Goal: Information Seeking & Learning: Learn about a topic

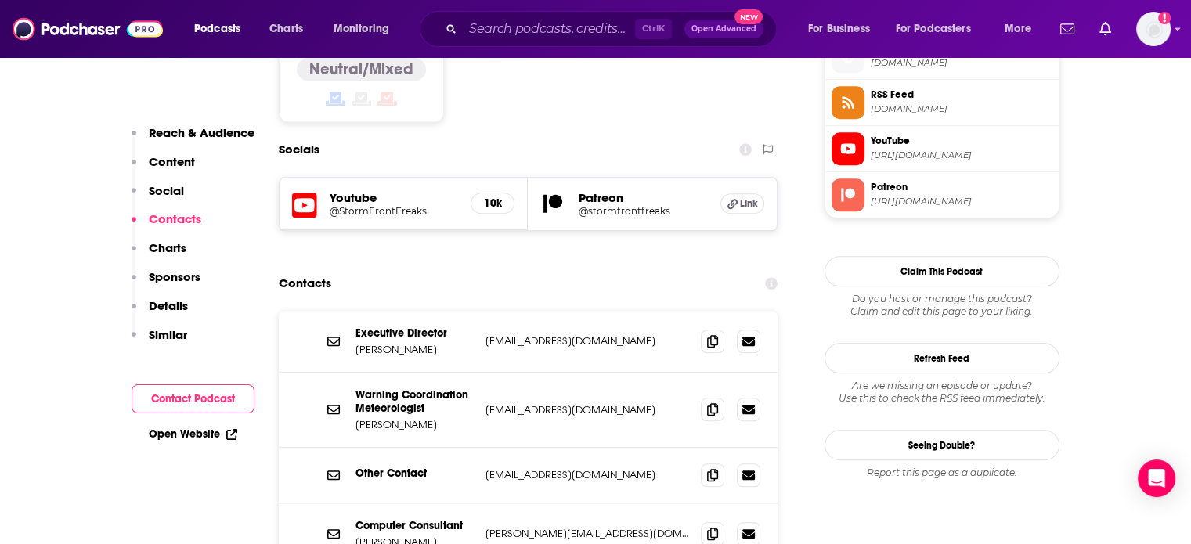
scroll to position [1174, 0]
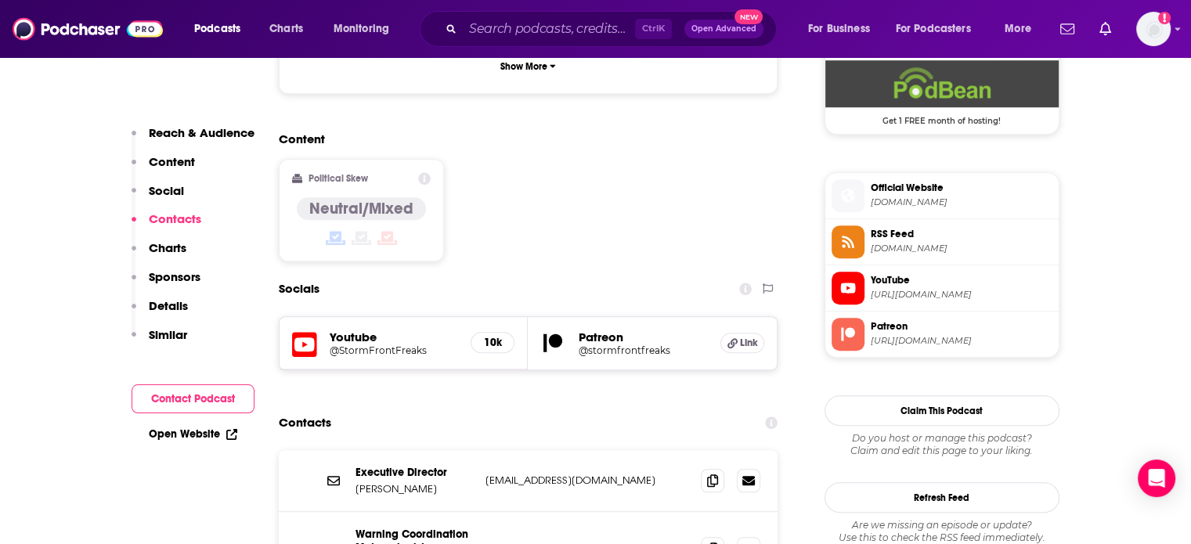
click at [168, 339] on p "Similar" at bounding box center [168, 334] width 38 height 15
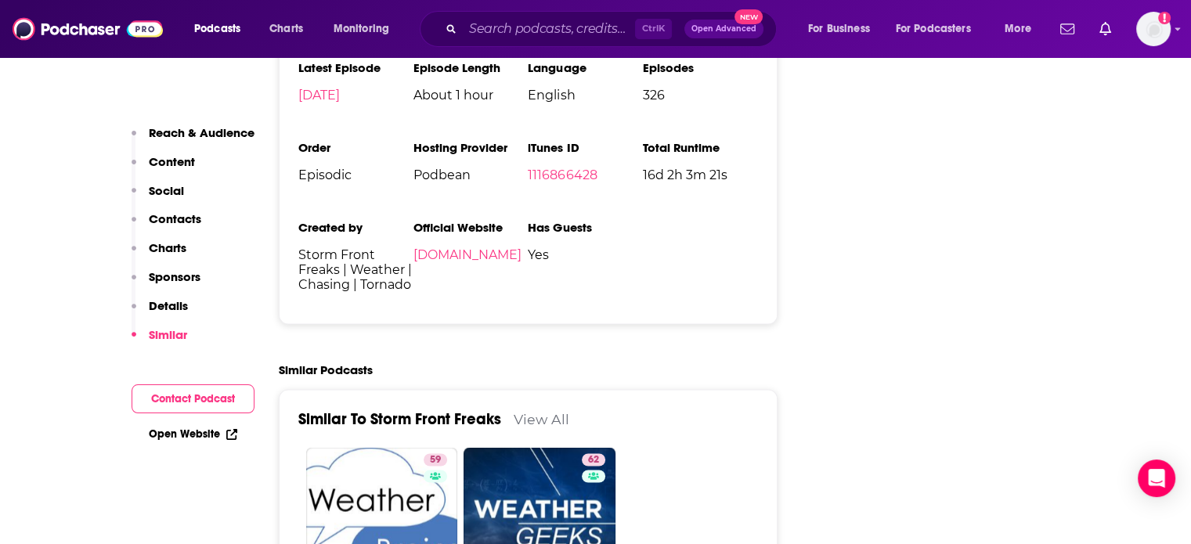
scroll to position [2816, 0]
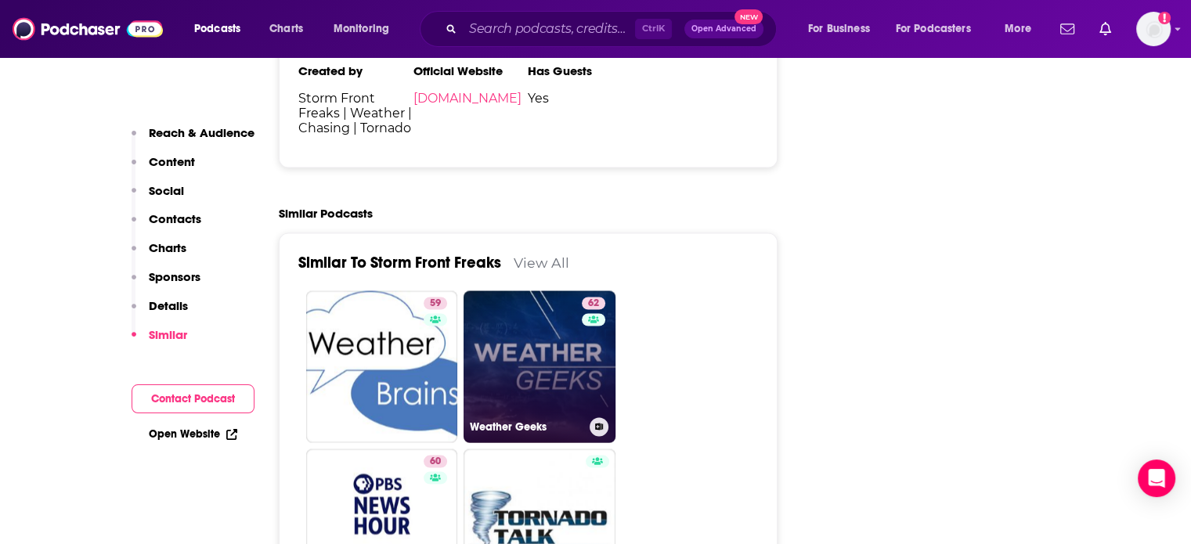
click at [549, 290] on link "62 Weather Geeks" at bounding box center [539, 366] width 152 height 152
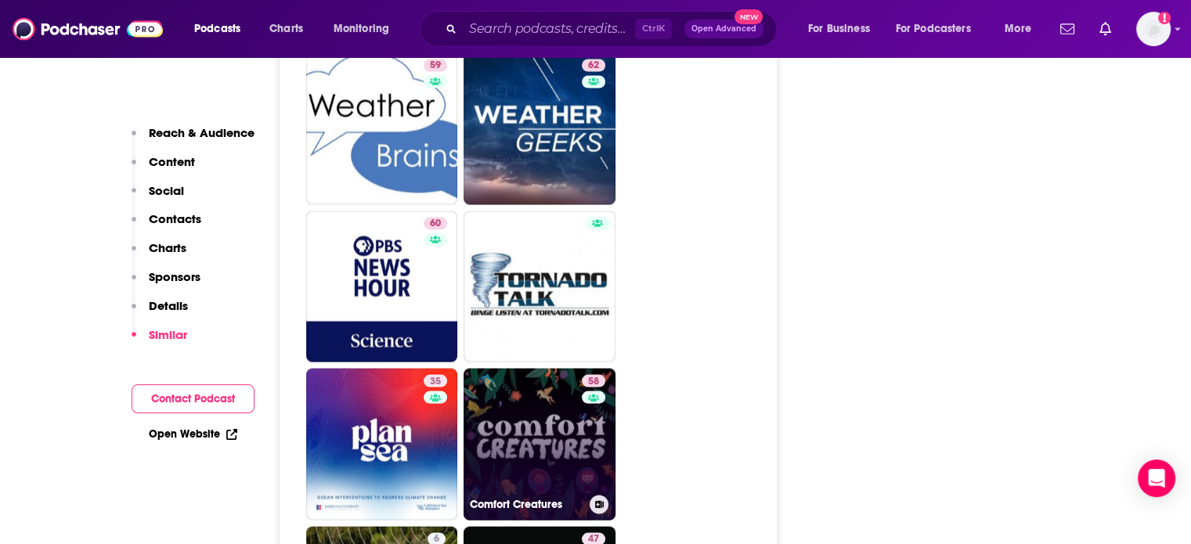
scroll to position [3051, 0]
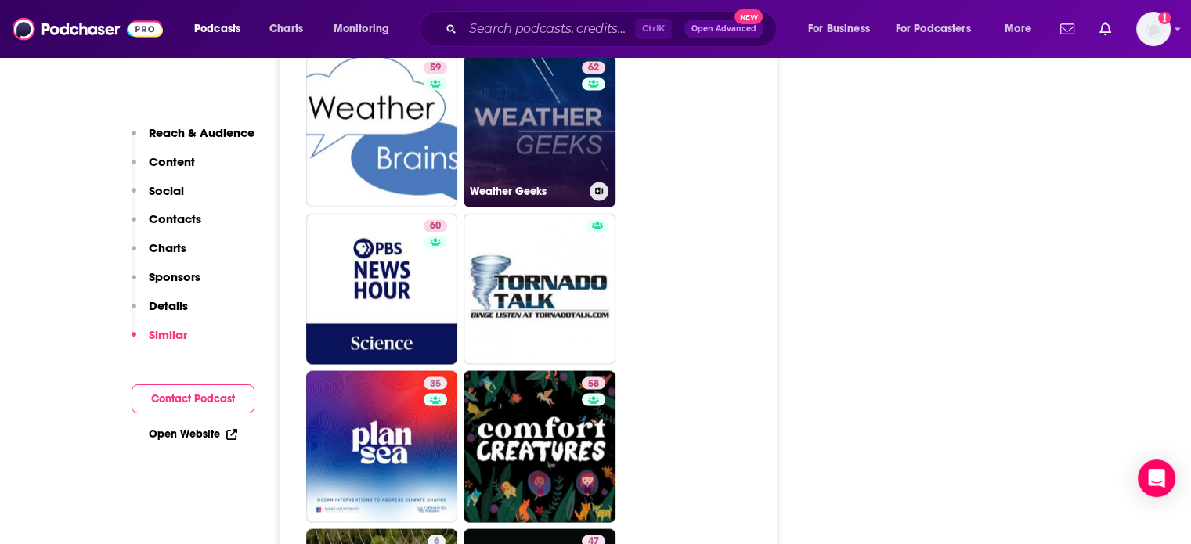
click at [526, 107] on link "62 Weather Geeks" at bounding box center [539, 132] width 152 height 152
type input "[URL][DOMAIN_NAME]"
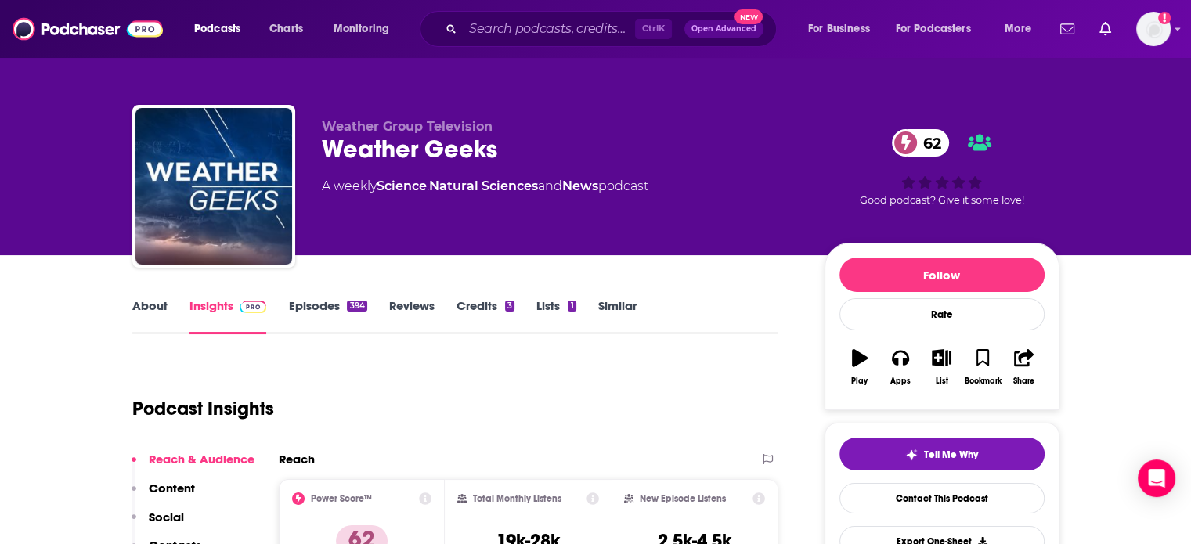
click at [614, 313] on link "Similar" at bounding box center [617, 316] width 38 height 36
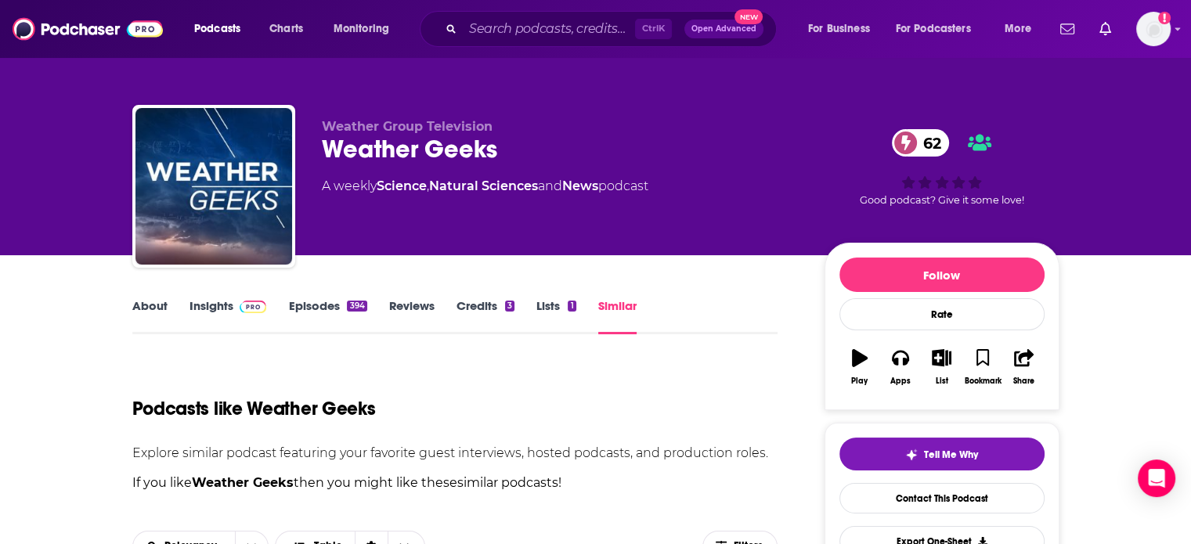
click at [560, 308] on link "Lists 1" at bounding box center [555, 316] width 39 height 36
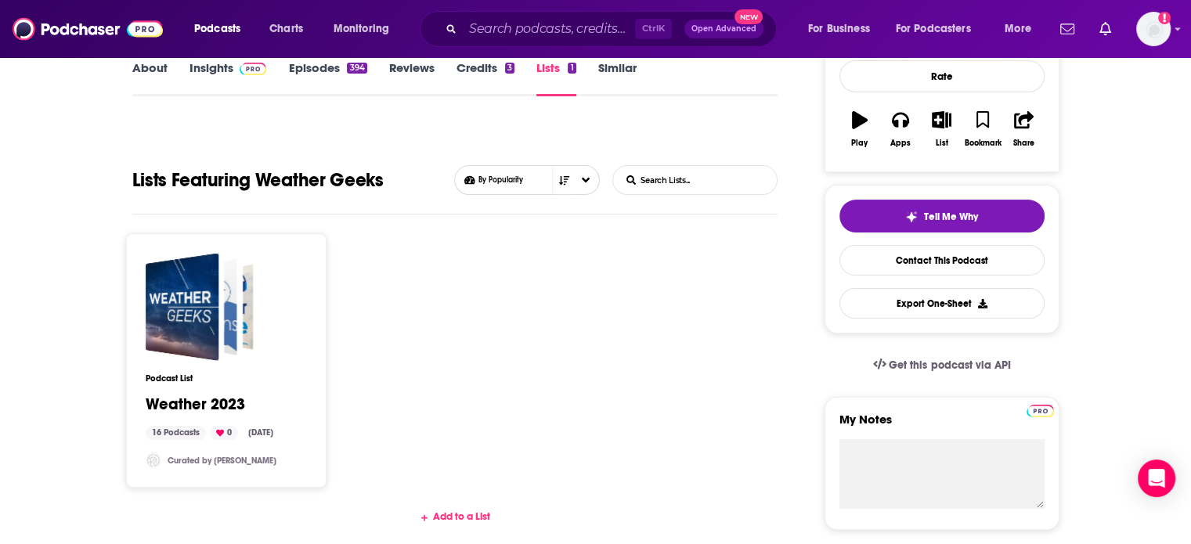
scroll to position [157, 0]
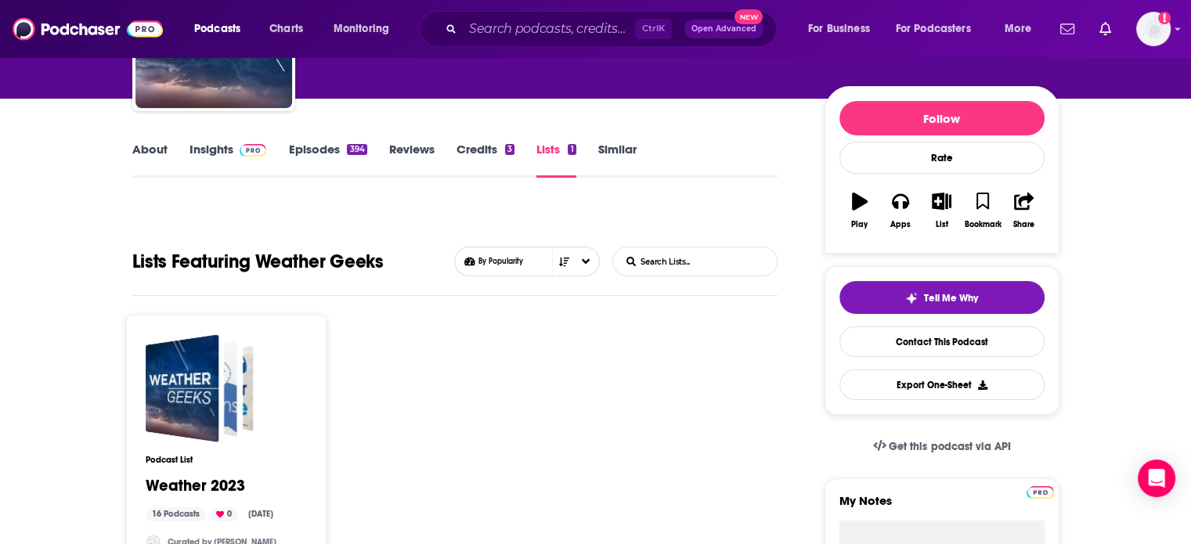
click at [625, 150] on link "Similar" at bounding box center [617, 160] width 38 height 36
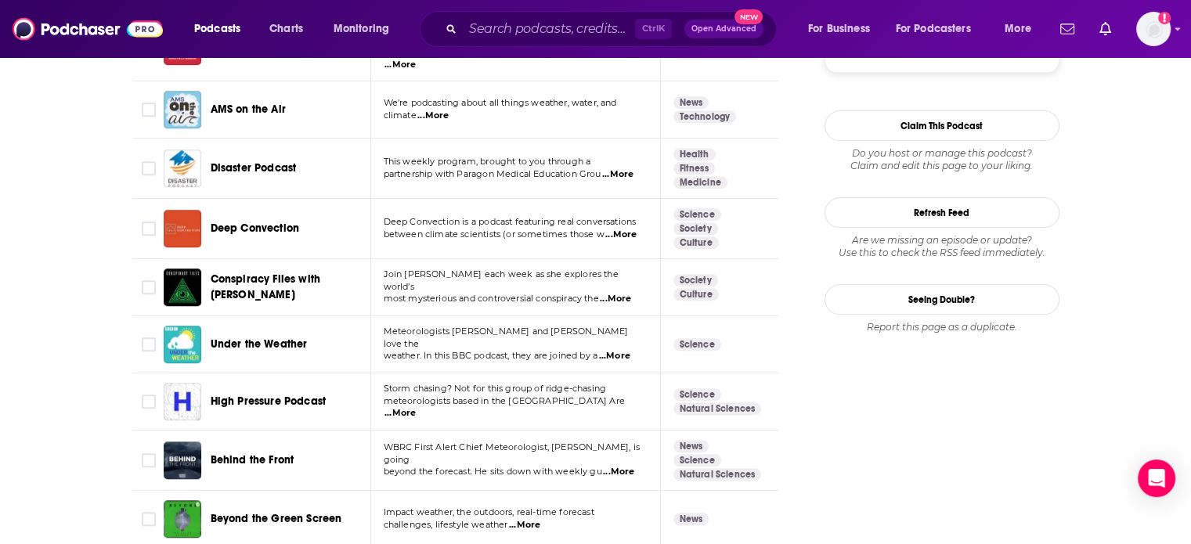
scroll to position [1722, 0]
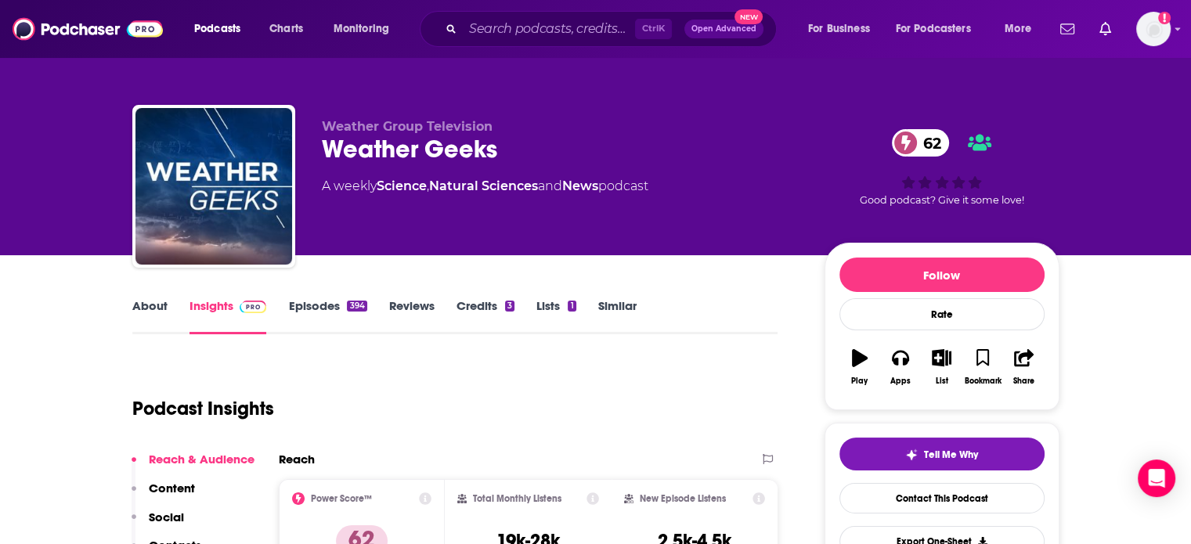
click at [342, 307] on link "Episodes 394" at bounding box center [327, 316] width 78 height 36
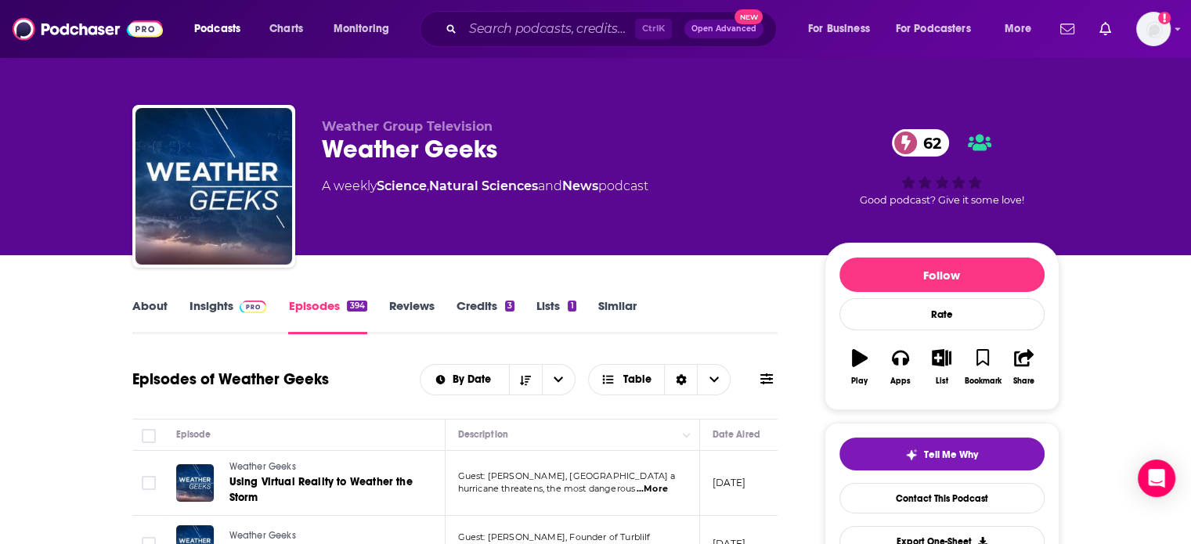
click at [144, 309] on link "About" at bounding box center [149, 316] width 35 height 36
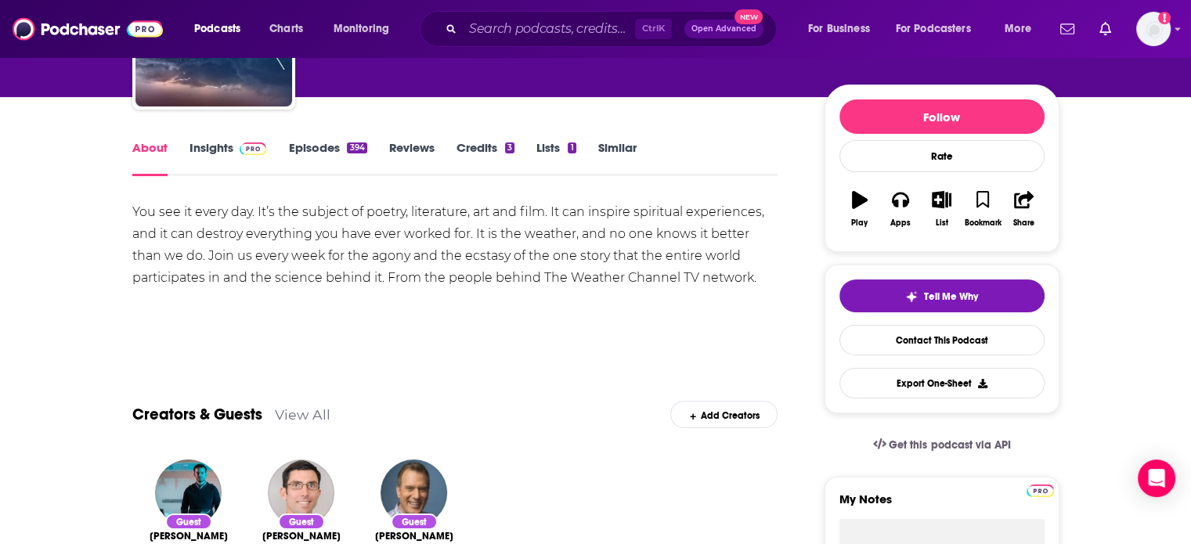
scroll to position [157, 0]
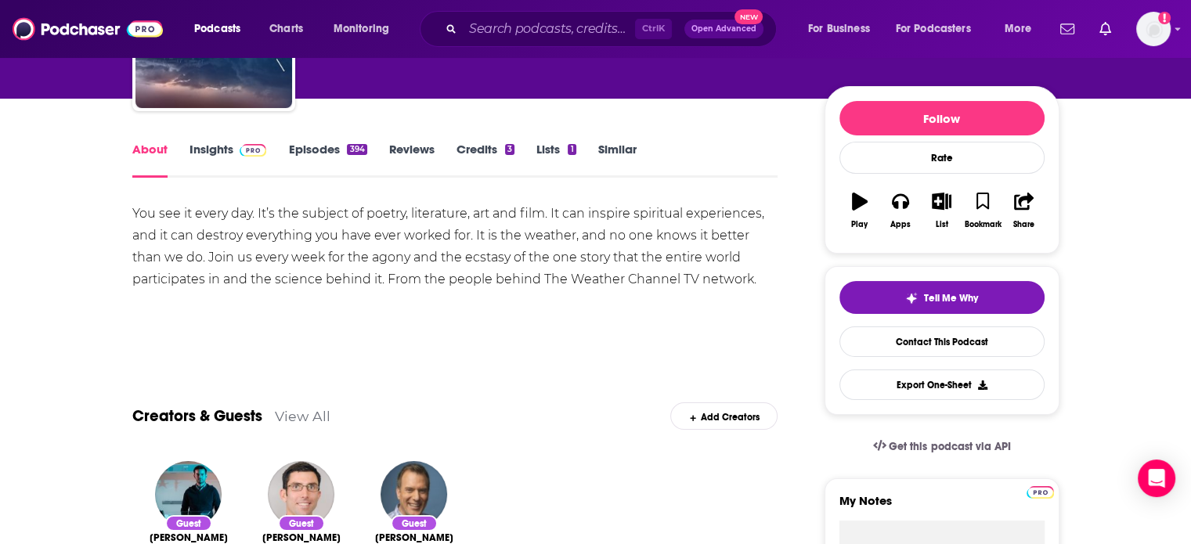
click at [222, 143] on link "Insights" at bounding box center [227, 160] width 77 height 36
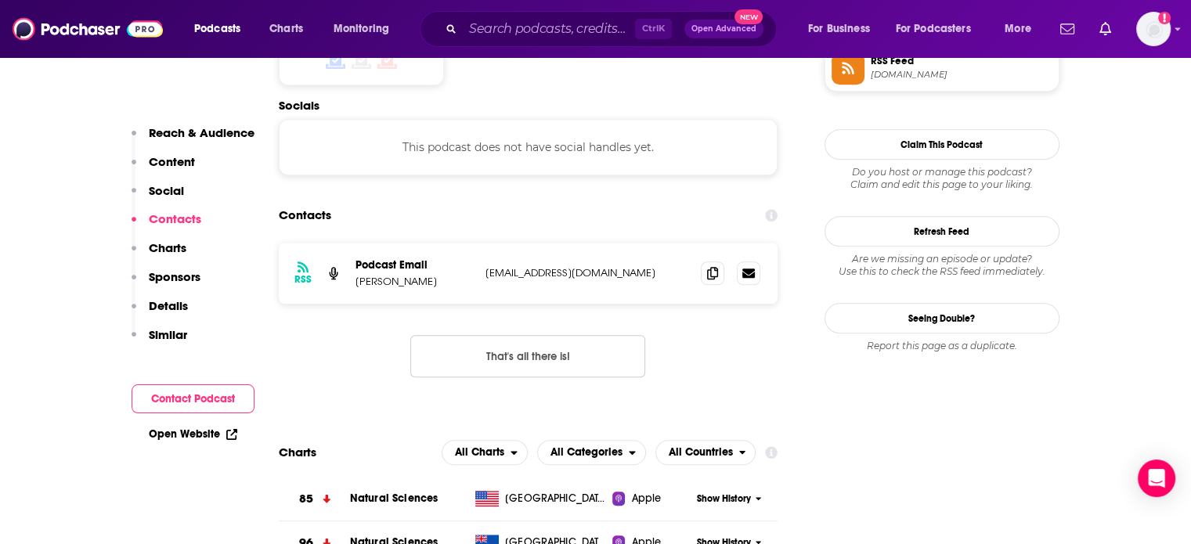
scroll to position [1331, 0]
click at [708, 265] on icon at bounding box center [712, 271] width 11 height 13
